Goal: Communication & Community: Ask a question

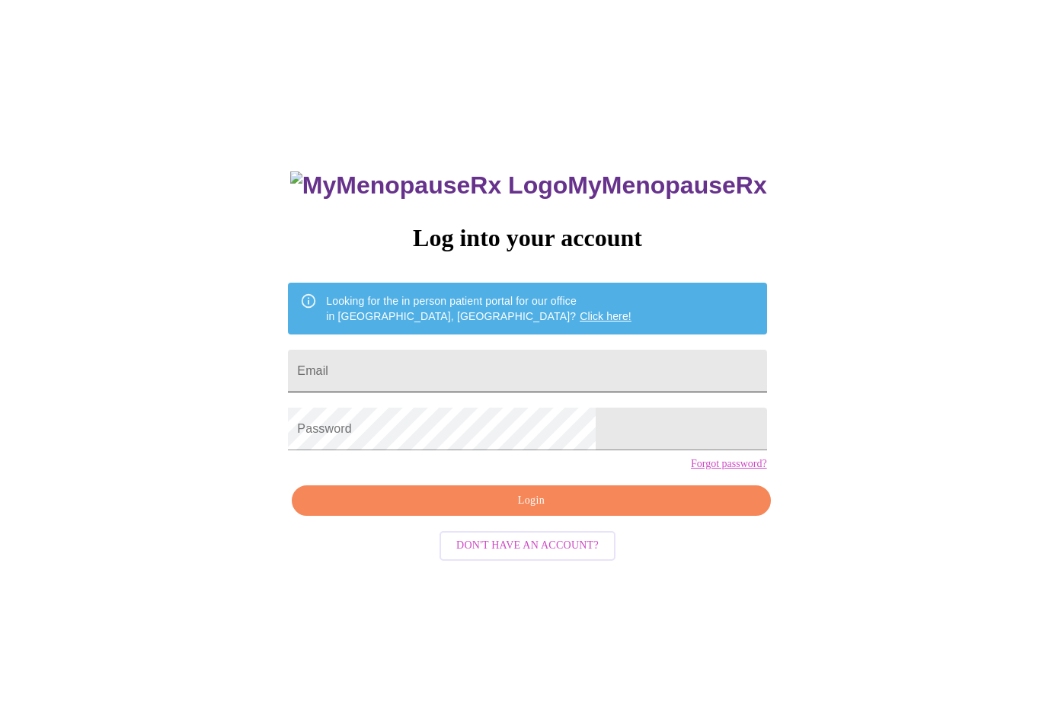
click at [482, 356] on input "Email" at bounding box center [527, 371] width 478 height 43
type input "[EMAIL_ADDRESS][DOMAIN_NAME]"
click at [455, 516] on button "Login" at bounding box center [531, 500] width 478 height 31
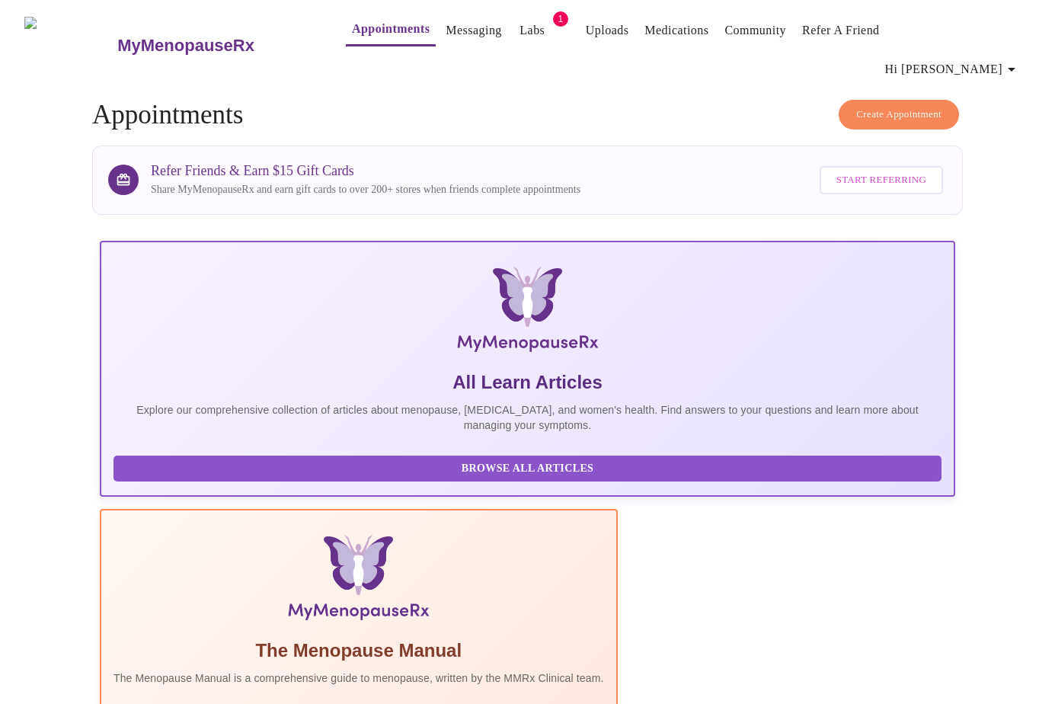
click at [446, 35] on link "Messaging" at bounding box center [474, 30] width 56 height 21
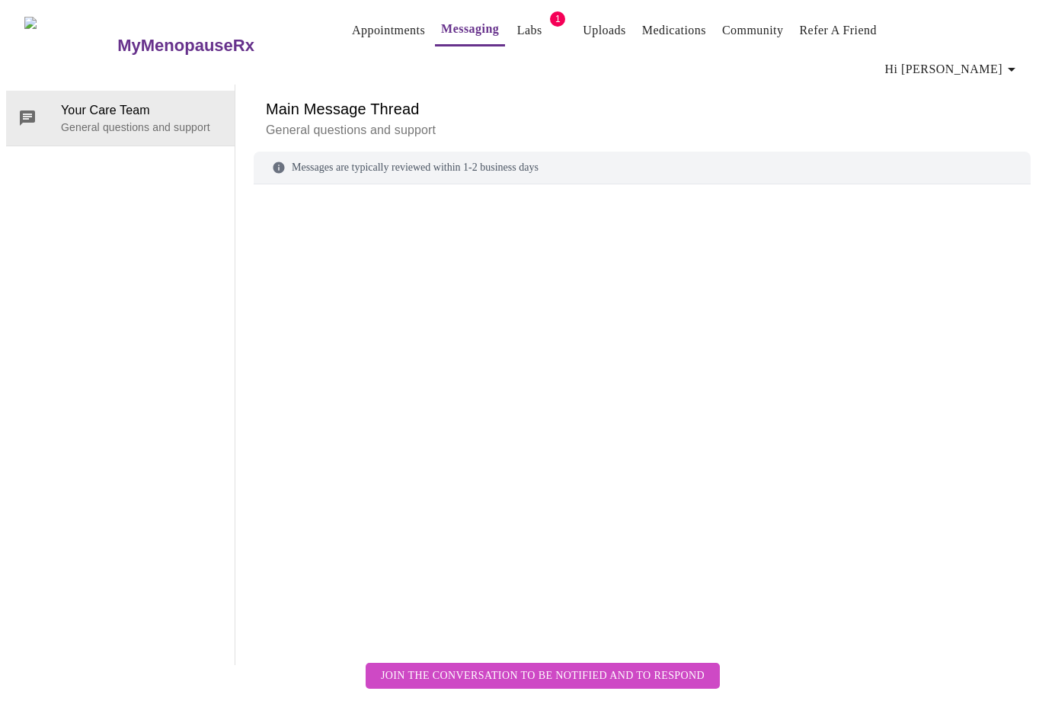
scroll to position [57, 0]
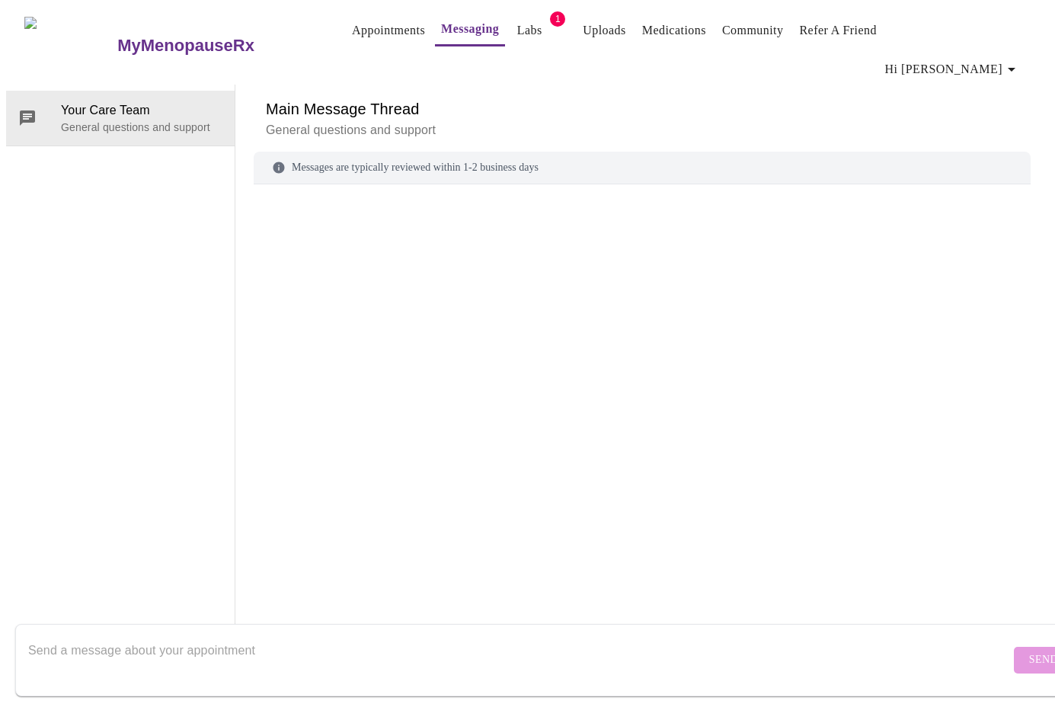
click at [328, 152] on div "Messages are typically reviewed within 1-2 business days" at bounding box center [642, 168] width 777 height 33
click at [264, 644] on textarea "Send a message about your appointment" at bounding box center [519, 659] width 982 height 49
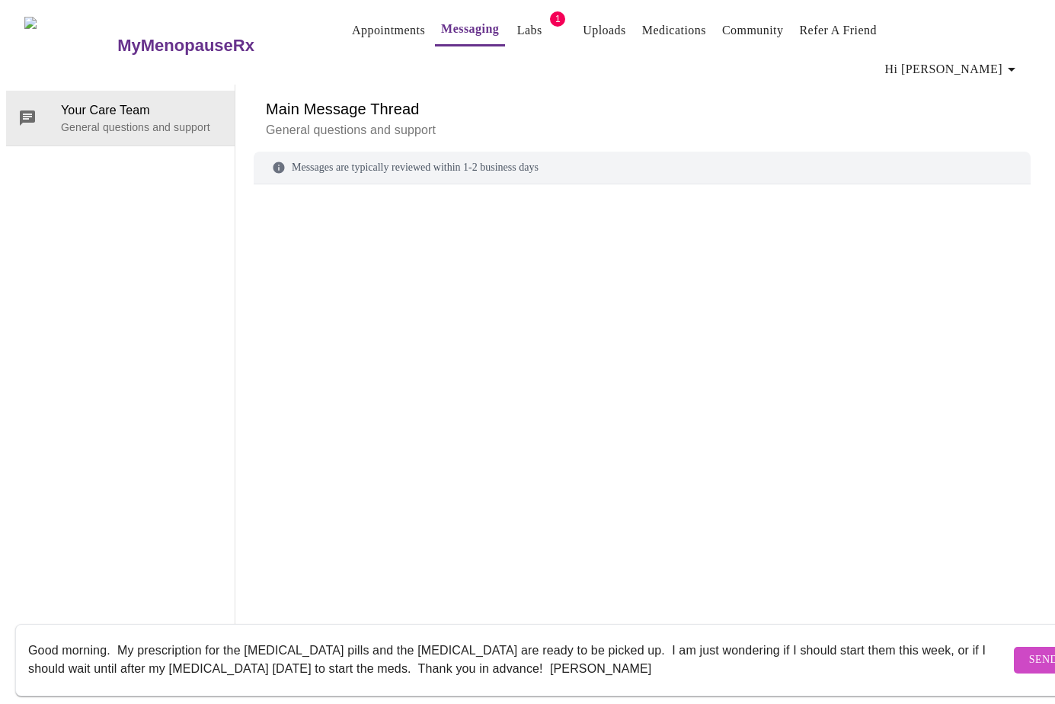
type textarea "Good morning. My prescription for the [MEDICAL_DATA] pills and the [MEDICAL_DAT…"
click at [1029, 653] on span "Send" at bounding box center [1043, 659] width 29 height 19
